Goal: Register for event/course

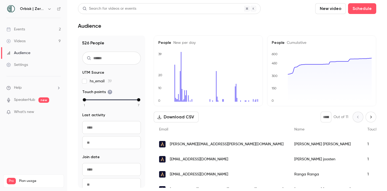
click at [37, 29] on link "Events 2" at bounding box center [33, 29] width 67 height 12
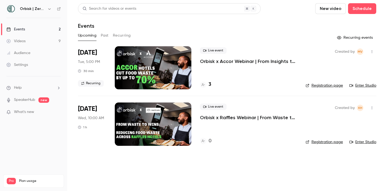
click at [218, 70] on div "Live event Orbisk x Accor Webinar | From Insights to Actions: Create Your Perso…" at bounding box center [248, 67] width 97 height 43
click at [359, 86] on link "Enter Studio" at bounding box center [363, 85] width 27 height 5
click at [129, 70] on div at bounding box center [153, 67] width 77 height 43
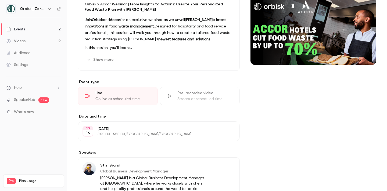
scroll to position [52, 0]
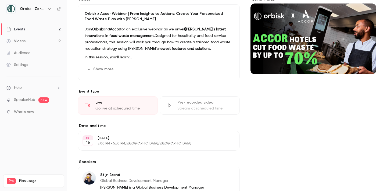
click at [104, 68] on button "Show more" at bounding box center [101, 69] width 32 height 9
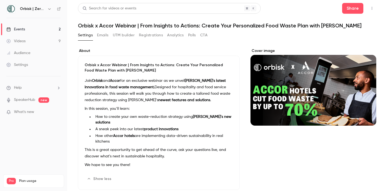
scroll to position [0, 0]
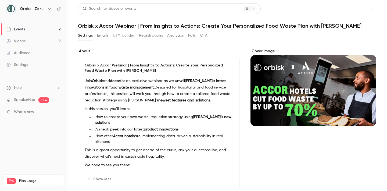
click at [358, 9] on button "Share" at bounding box center [352, 8] width 21 height 11
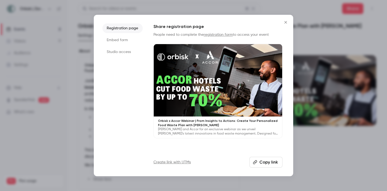
click at [256, 162] on icon "button" at bounding box center [255, 162] width 4 height 4
click at [286, 21] on icon "Close" at bounding box center [286, 22] width 6 height 4
